Goal: Task Accomplishment & Management: Use online tool/utility

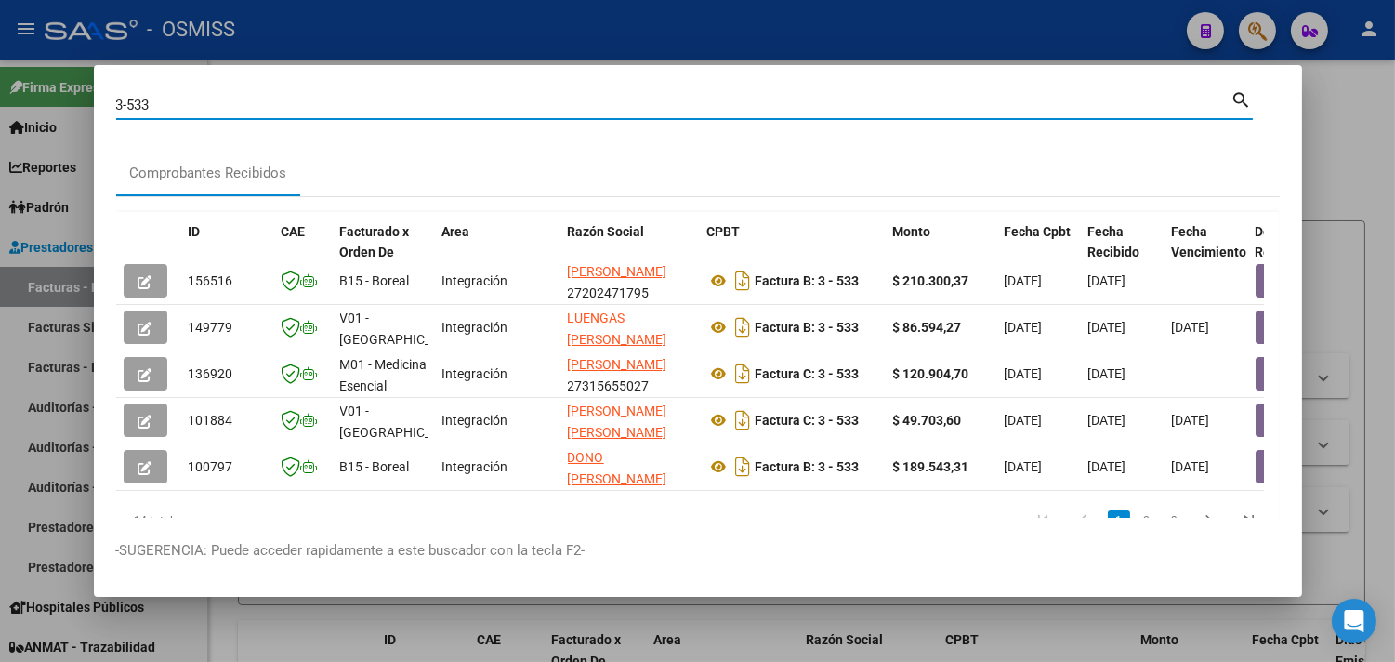
drag, startPoint x: 163, startPoint y: 99, endPoint x: 0, endPoint y: 76, distance: 164.2
click at [0, 76] on div "3-533 Buscar (apellido, dni, cuil, nro traspaso, cuit, obra social) search Comp…" at bounding box center [697, 331] width 1395 height 662
paste input "00000462"
type input "3-00000462"
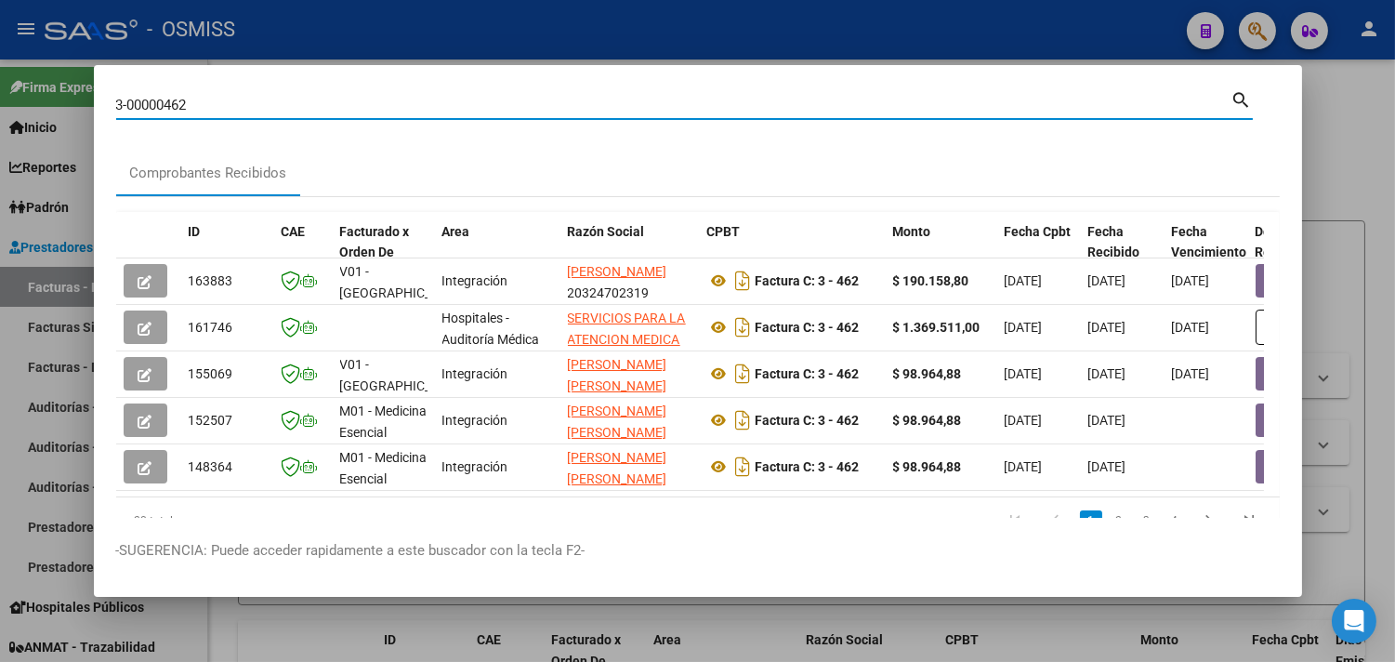
click at [1356, 153] on div at bounding box center [697, 331] width 1395 height 662
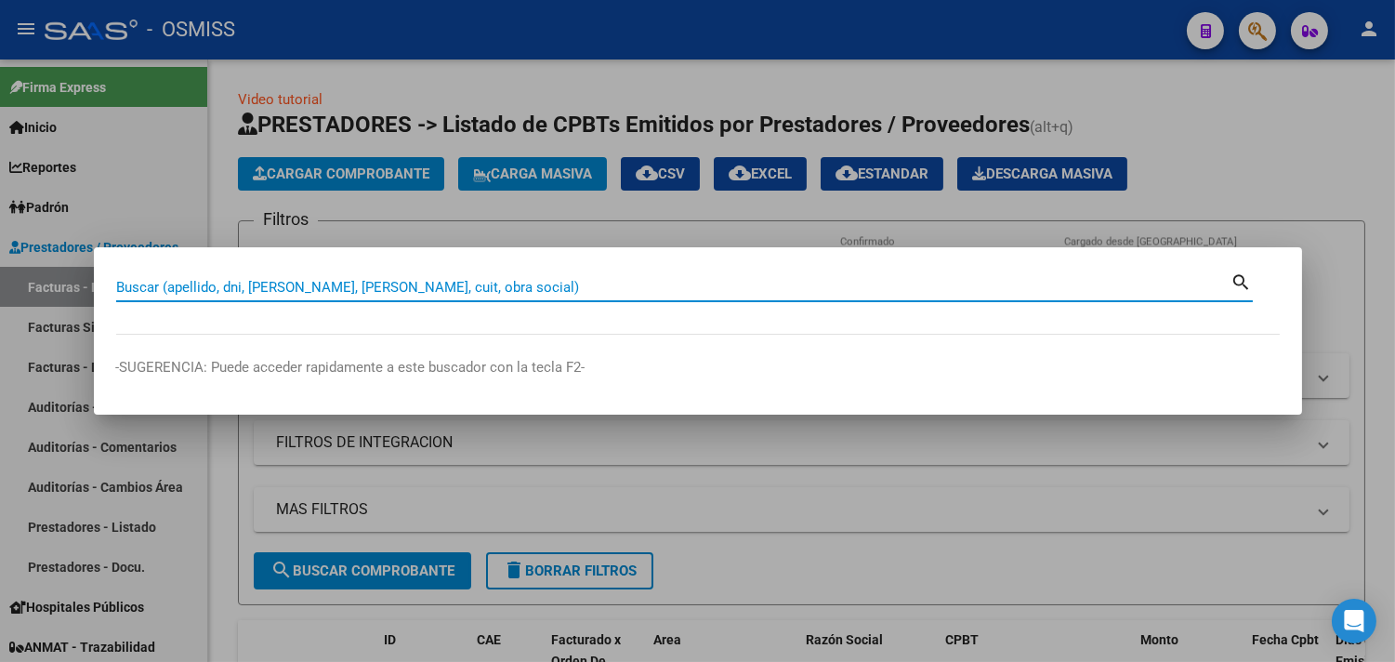
paste input "42-334"
type input "42-334"
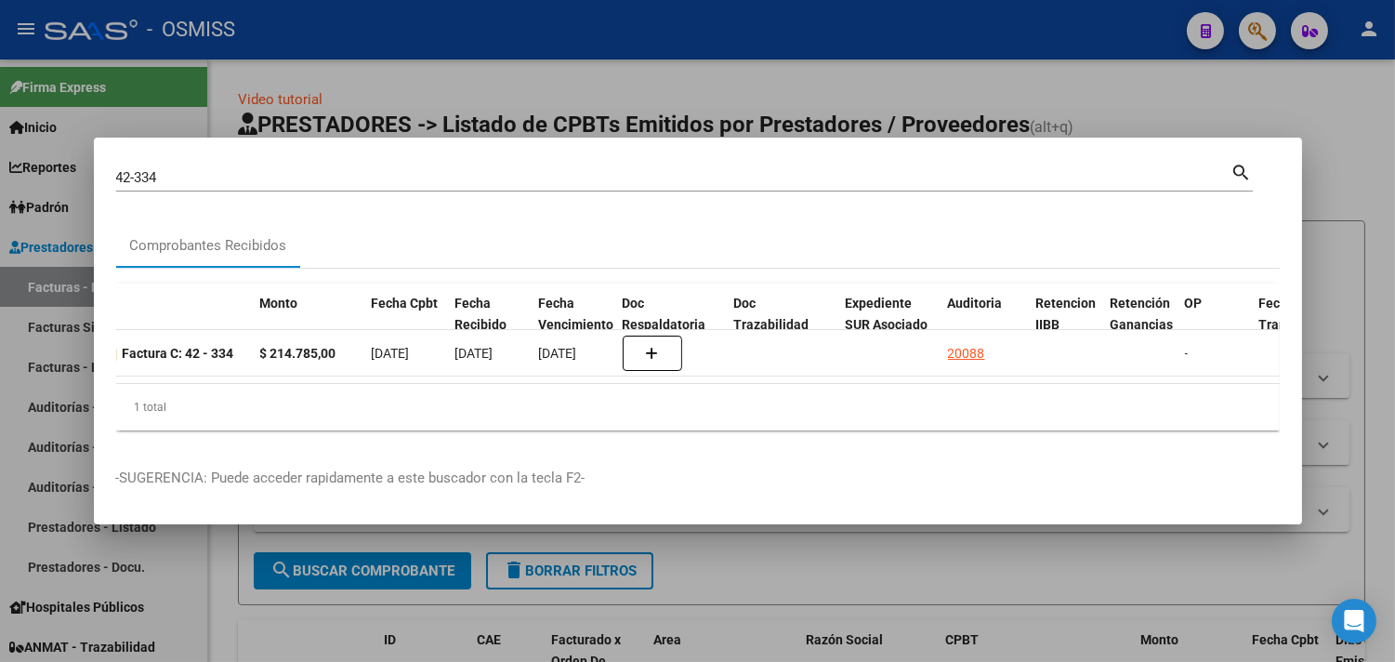
scroll to position [0, 558]
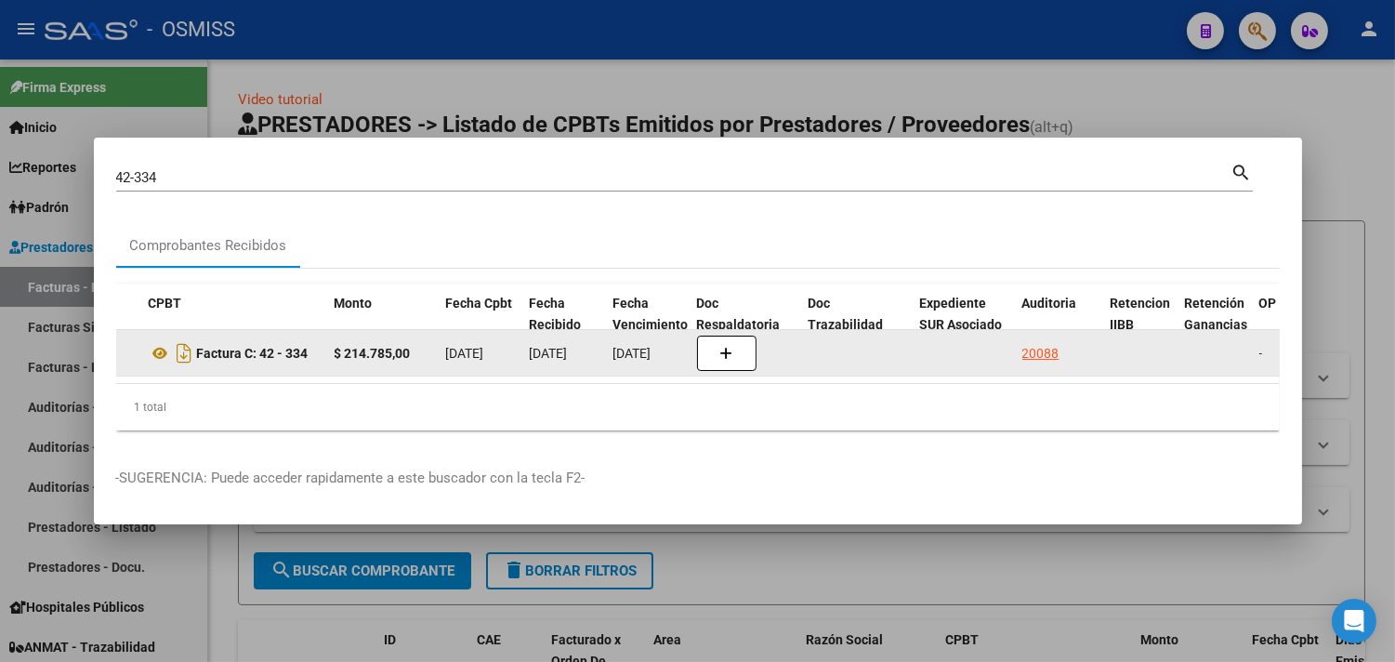
drag, startPoint x: 530, startPoint y: 338, endPoint x: 598, endPoint y: 357, distance: 71.2
click at [598, 357] on datatable-body-cell "[DATE]" at bounding box center [564, 353] width 84 height 46
copy span "[DATE]"
drag, startPoint x: 313, startPoint y: 342, endPoint x: 264, endPoint y: 350, distance: 49.9
click at [264, 350] on div "Factura C: 42 - 334" at bounding box center [234, 353] width 171 height 30
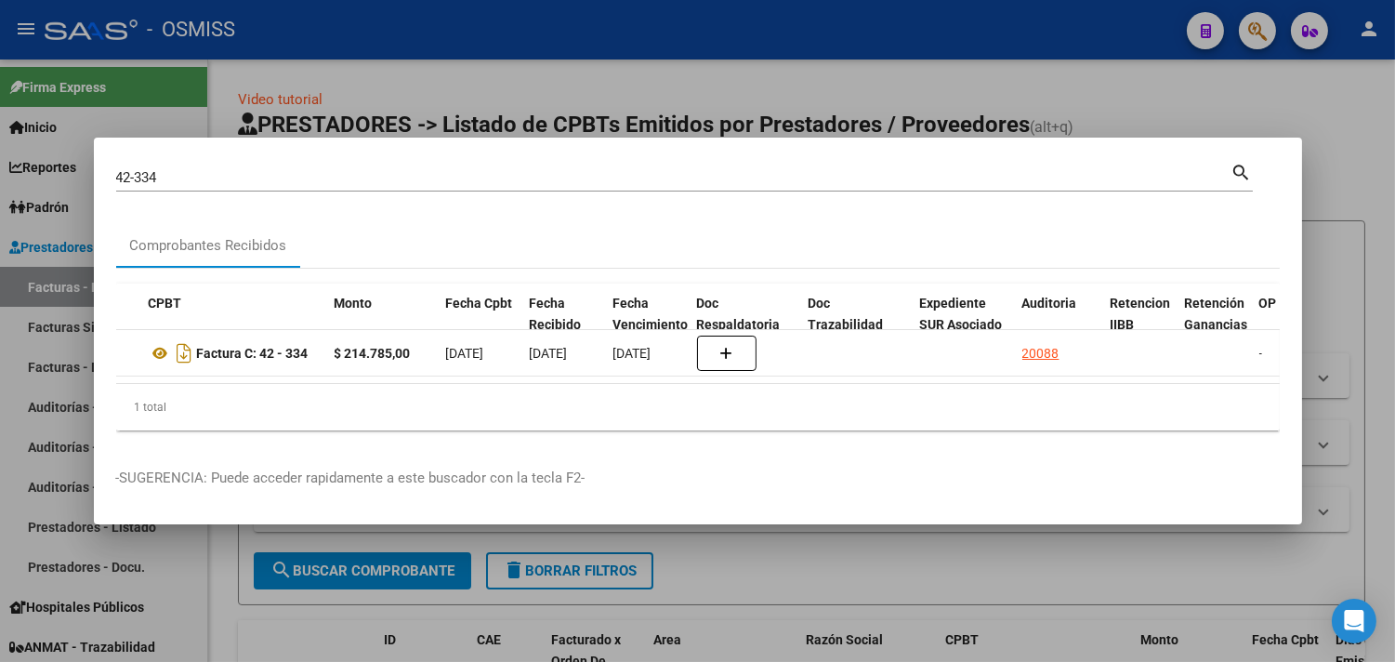
copy strong "42 - 334"
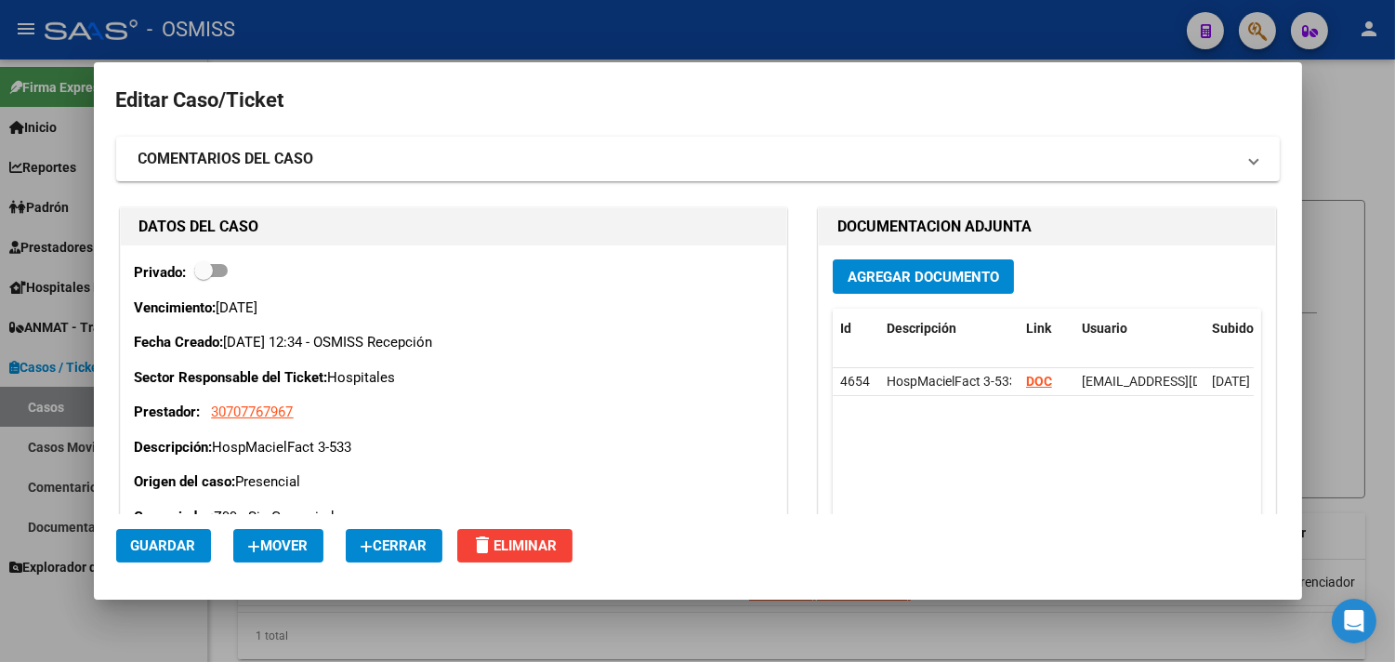
click at [379, 545] on span "Cerrar" at bounding box center [393, 545] width 67 height 17
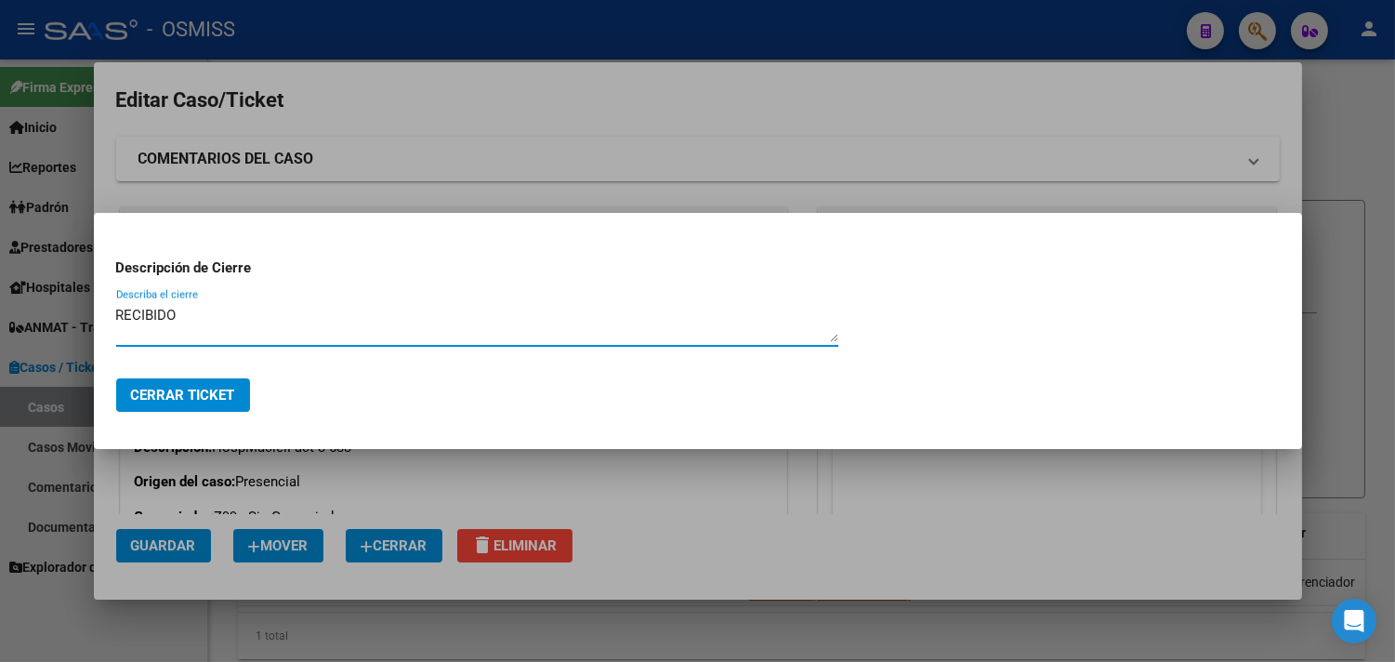
type textarea "RECIBIDO"
click at [151, 402] on span "Cerrar Ticket" at bounding box center [183, 394] width 104 height 17
